Goal: Task Accomplishment & Management: Manage account settings

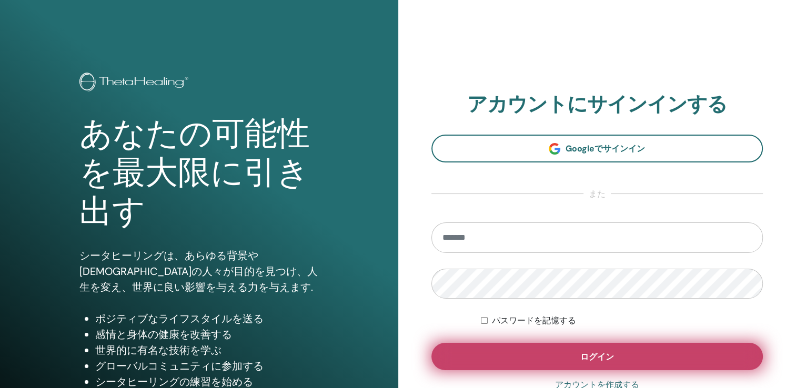
type input "**********"
click at [553, 363] on button "ログイン" at bounding box center [597, 356] width 332 height 27
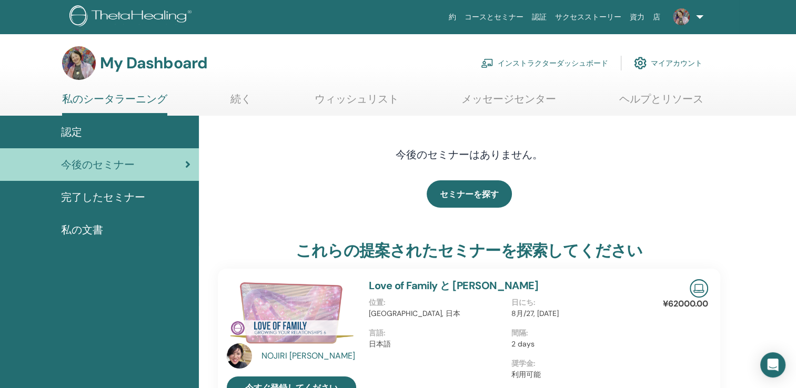
click at [551, 57] on link "インストラクターダッシュボード" at bounding box center [544, 63] width 127 height 23
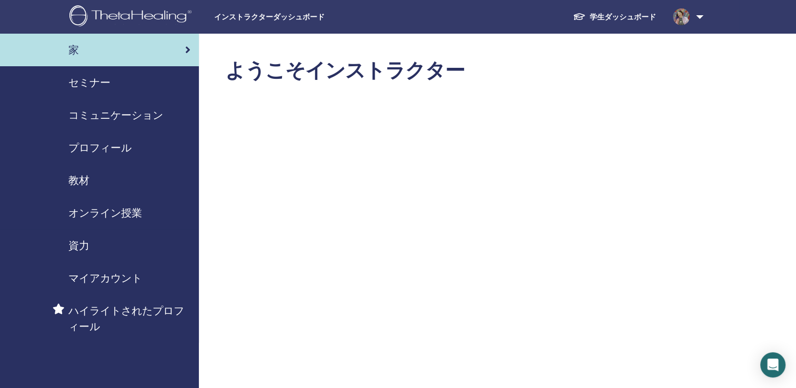
click at [83, 79] on span "セミナー" at bounding box center [89, 83] width 42 height 16
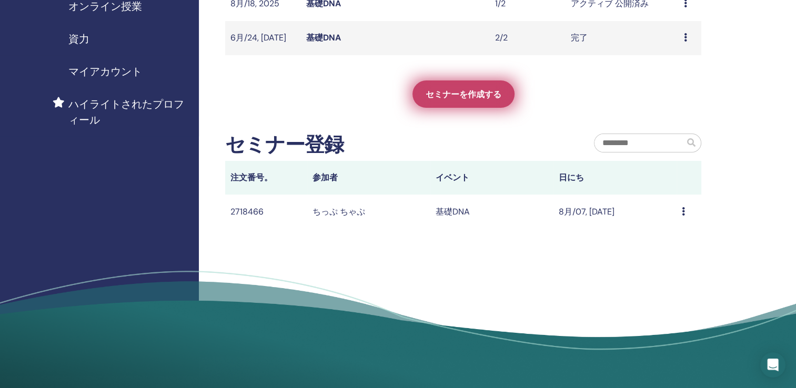
scroll to position [210, 0]
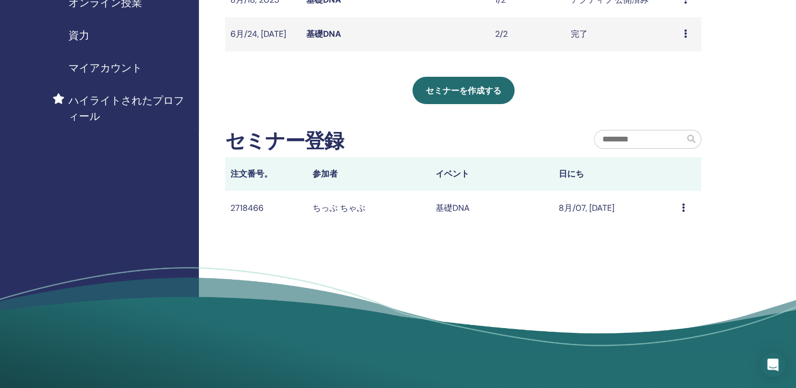
click at [682, 209] on icon at bounding box center [683, 208] width 3 height 8
click at [684, 206] on icon at bounding box center [683, 208] width 3 height 8
click at [667, 218] on link "Message" at bounding box center [663, 213] width 34 height 11
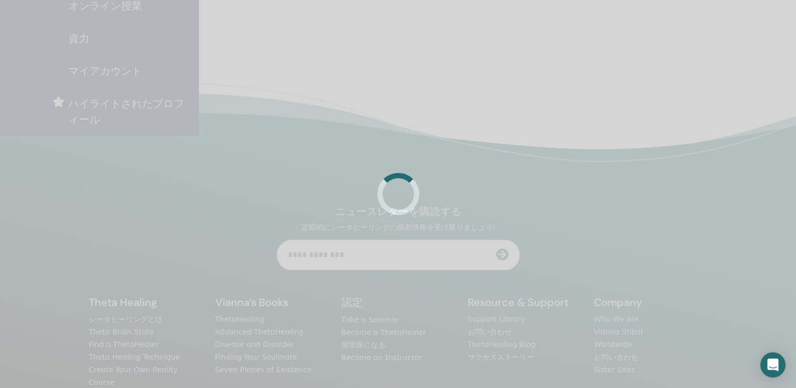
scroll to position [210, 0]
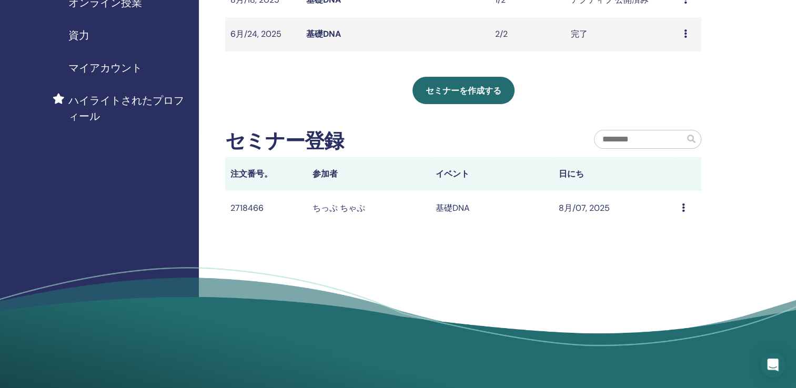
click at [683, 206] on icon at bounding box center [683, 208] width 3 height 8
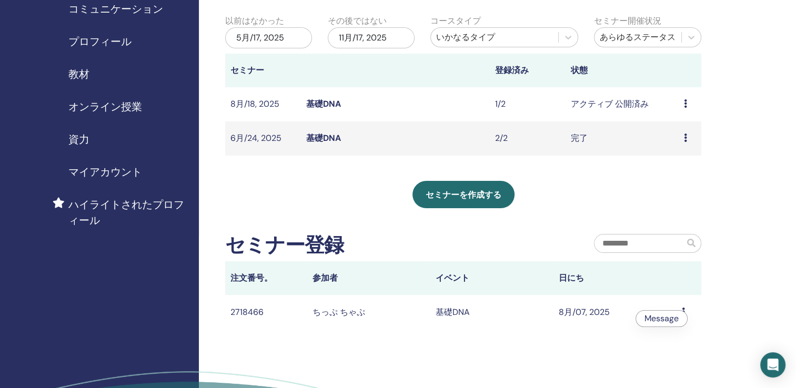
scroll to position [105, 0]
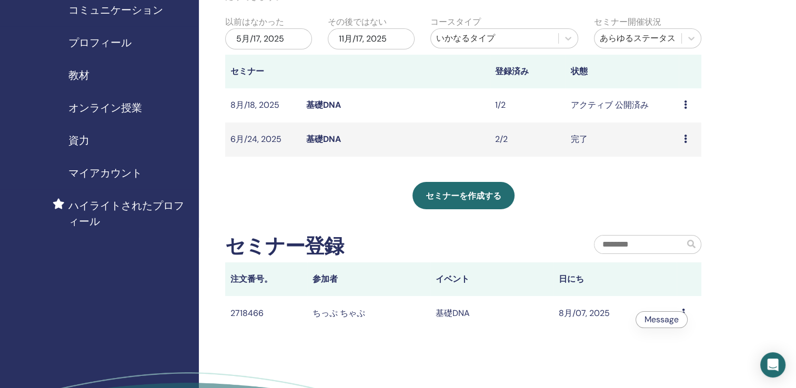
click at [328, 104] on link "基礎DNA" at bounding box center [323, 104] width 35 height 11
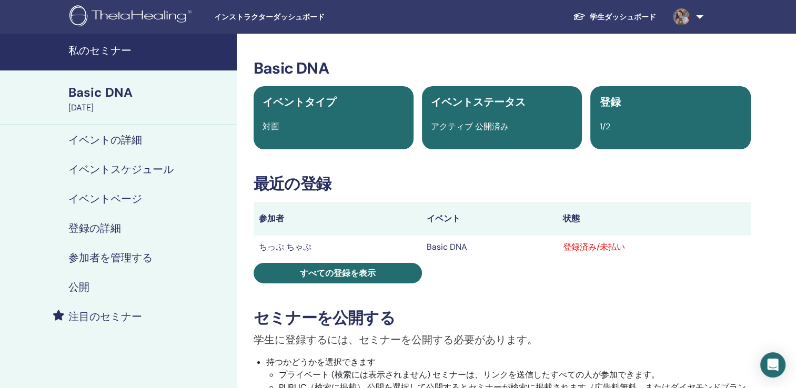
click at [582, 248] on div "登録済み/未払い" at bounding box center [653, 247] width 182 height 13
click at [592, 247] on div "登録済み/未払い" at bounding box center [653, 247] width 182 height 13
drag, startPoint x: 592, startPoint y: 247, endPoint x: 566, endPoint y: 303, distance: 61.4
click at [566, 303] on div "Basic DNA イベントタイプ 対面 イベントステータス アクティブ 公開済み 登録 1/2 最近の登録 参加者 イベント 状態 ちっぷ ちゃぷ Basi…" at bounding box center [502, 355] width 518 height 593
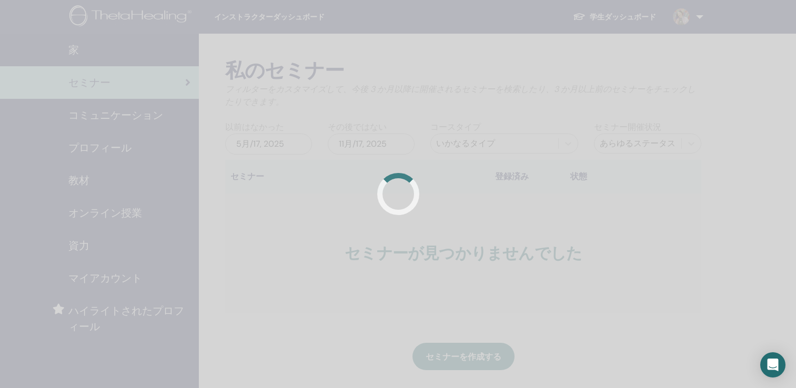
scroll to position [105, 0]
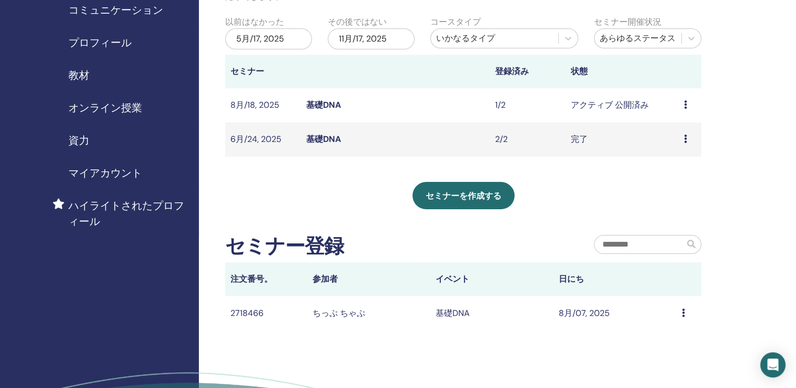
click at [682, 103] on td "プレビュー 編集 出席者 キャンセル" at bounding box center [689, 105] width 23 height 34
click at [683, 106] on td "プレビュー 編集 出席者 キャンセル" at bounding box center [689, 105] width 23 height 34
drag, startPoint x: 683, startPoint y: 106, endPoint x: 589, endPoint y: 195, distance: 129.5
click at [589, 195] on div "セミナーを作成する" at bounding box center [463, 195] width 476 height 27
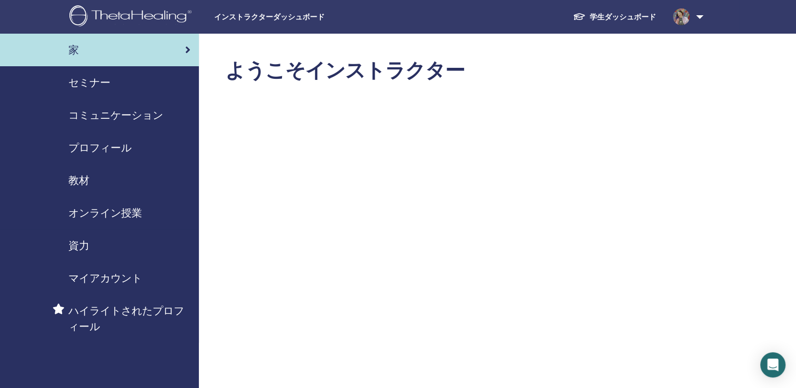
click at [93, 79] on span "セミナー" at bounding box center [89, 83] width 42 height 16
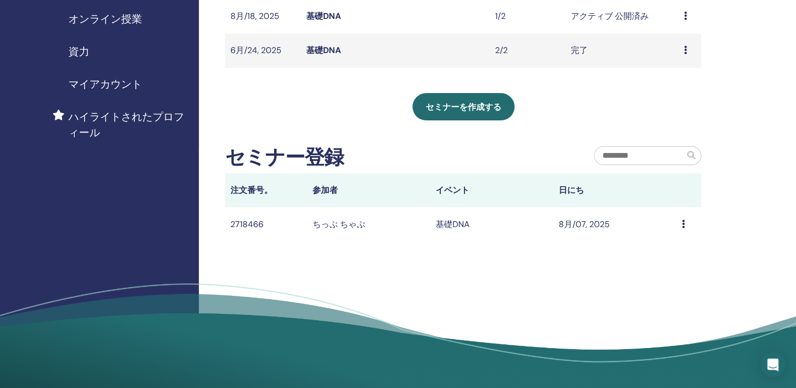
scroll to position [210, 0]
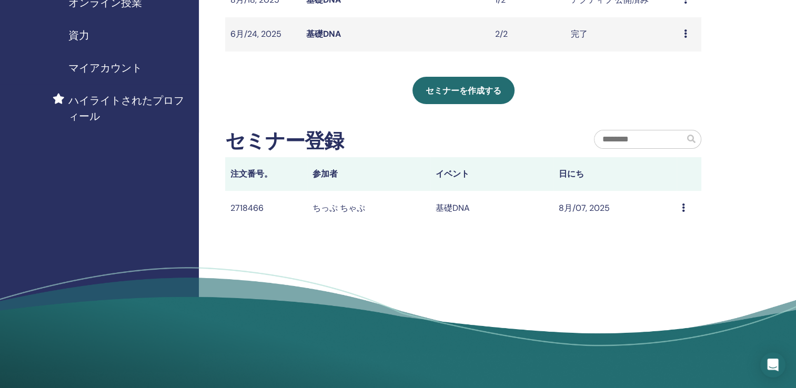
click at [681, 206] on td "Message" at bounding box center [688, 208] width 25 height 34
click at [455, 207] on td "基礎DNA" at bounding box center [491, 208] width 123 height 34
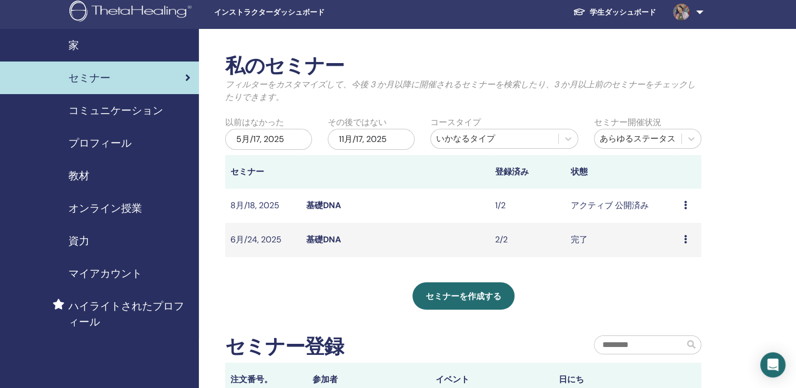
scroll to position [0, 0]
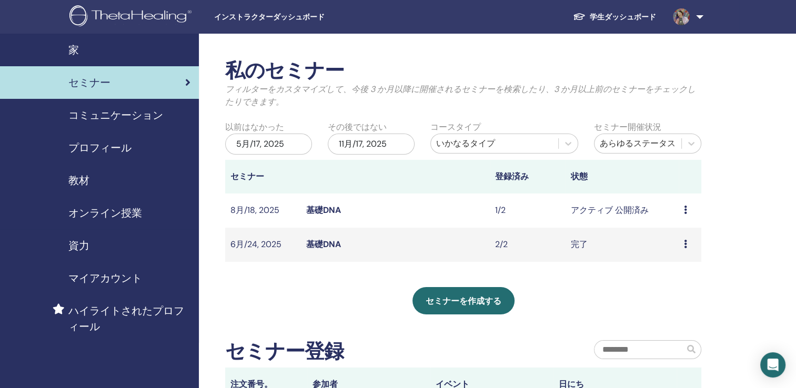
click at [322, 208] on link "基礎DNA" at bounding box center [323, 210] width 35 height 11
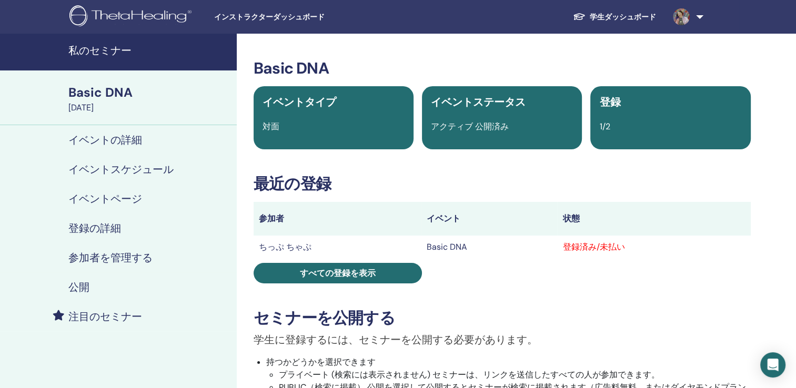
drag, startPoint x: 565, startPoint y: 247, endPoint x: 621, endPoint y: 301, distance: 78.1
click at [621, 301] on div "Basic DNA イベントタイプ 対面 イベントステータス アクティブ 公開済み 登録 1/2 最近の登録 参加者 イベント 状態 ちっぷ ちゃぷ Basi…" at bounding box center [502, 355] width 518 height 593
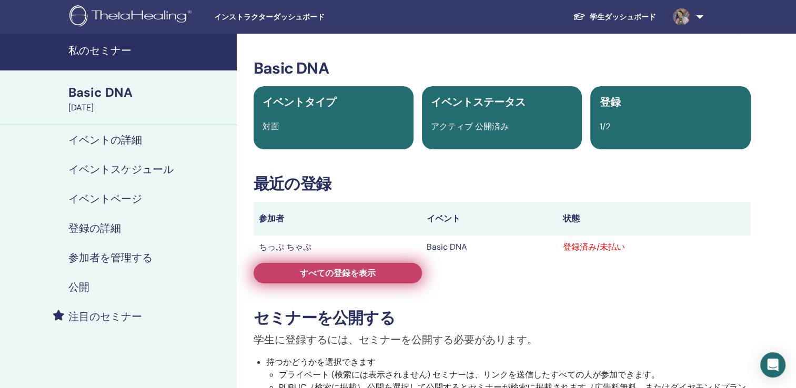
click at [328, 272] on span "すべての登録を表示" at bounding box center [338, 273] width 76 height 11
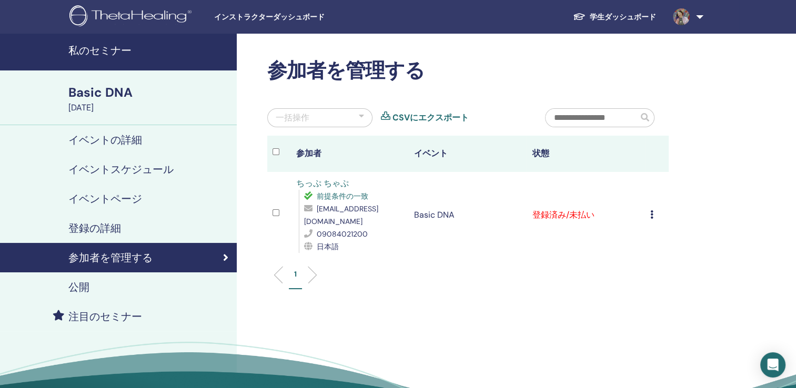
drag, startPoint x: 649, startPoint y: 209, endPoint x: 669, endPoint y: 257, distance: 51.9
click at [669, 258] on div "1" at bounding box center [467, 279] width 417 height 42
click at [650, 210] on icon at bounding box center [651, 214] width 3 height 8
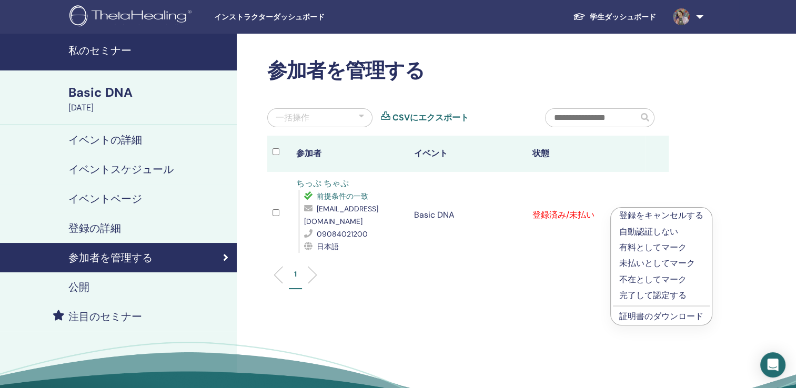
click at [631, 311] on link "証明書のダウンロード" at bounding box center [661, 316] width 84 height 11
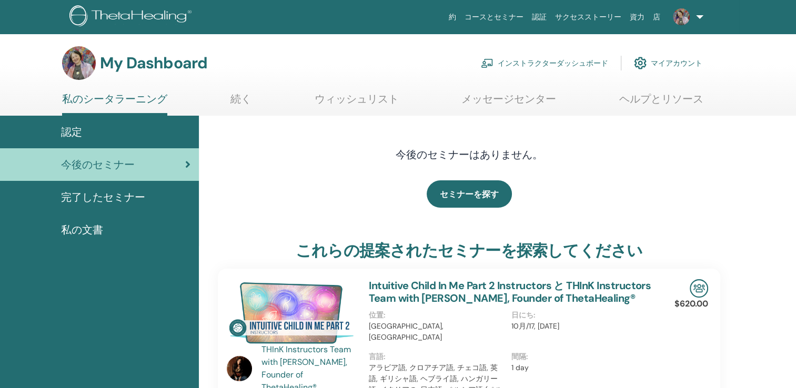
click at [538, 60] on link "インストラクターダッシュボード" at bounding box center [544, 63] width 127 height 23
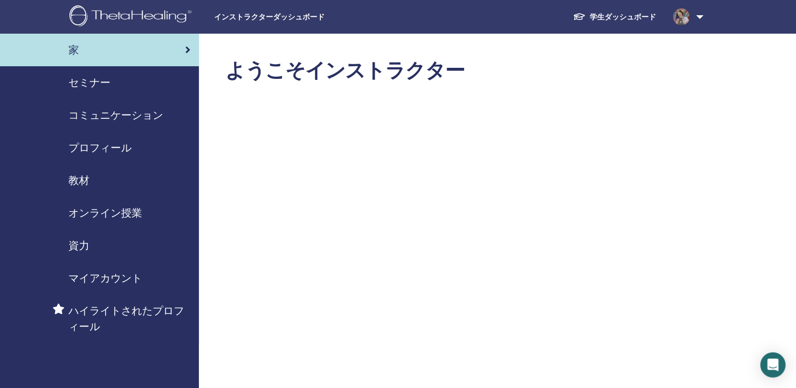
click at [103, 79] on span "セミナー" at bounding box center [89, 83] width 42 height 16
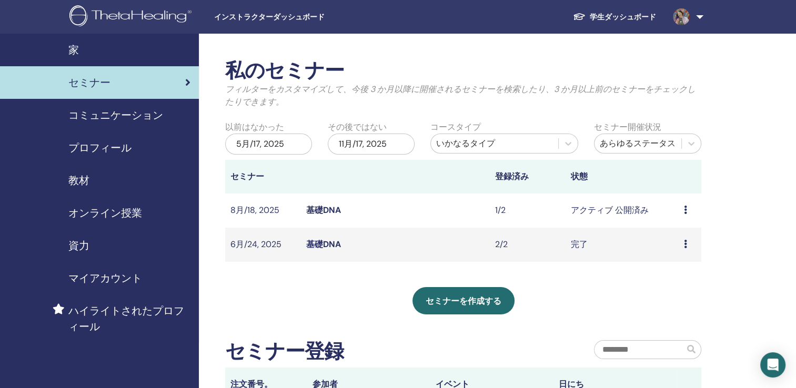
click at [318, 242] on link "基礎DNA" at bounding box center [323, 244] width 35 height 11
